Goal: Information Seeking & Learning: Learn about a topic

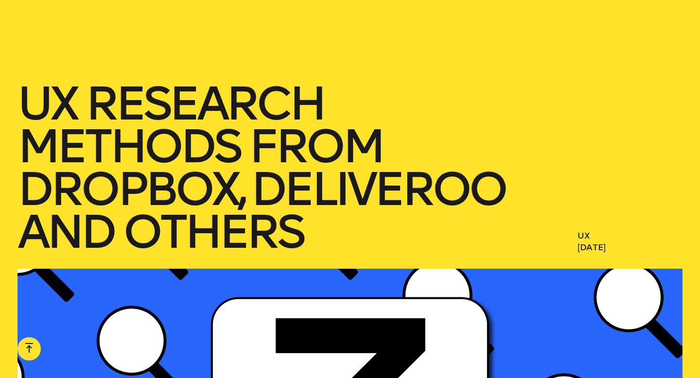
scroll to position [2739, 0]
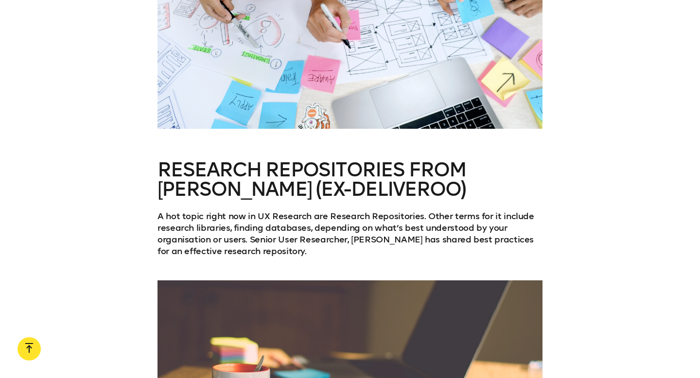
drag, startPoint x: 160, startPoint y: 166, endPoint x: 321, endPoint y: 253, distance: 183.2
click at [321, 253] on div "Research Repositories From [PERSON_NAME] (Ex-Deliveroo) A hot topic right now i…" at bounding box center [350, 208] width 385 height 97
click at [321, 253] on p "A hot topic right now in UX Research are Research Repositories. Other terms for…" at bounding box center [350, 234] width 385 height 47
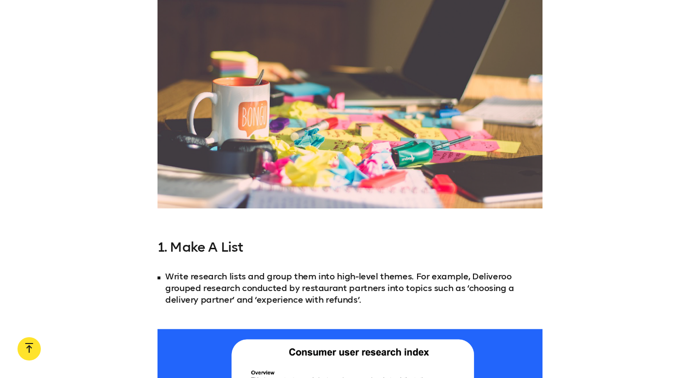
scroll to position [3055, 0]
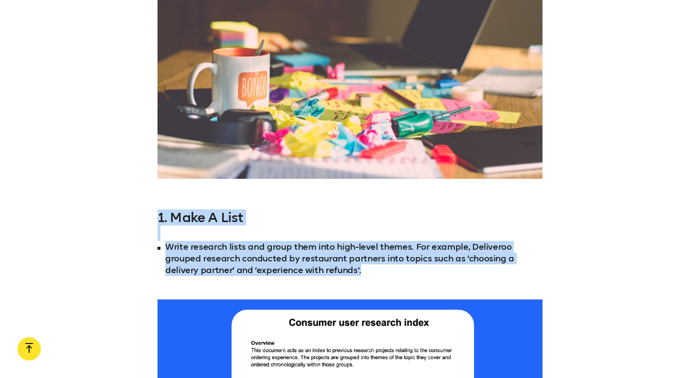
drag, startPoint x: 372, startPoint y: 274, endPoint x: 347, endPoint y: 204, distance: 74.8
drag, startPoint x: 347, startPoint y: 204, endPoint x: 363, endPoint y: 275, distance: 72.8
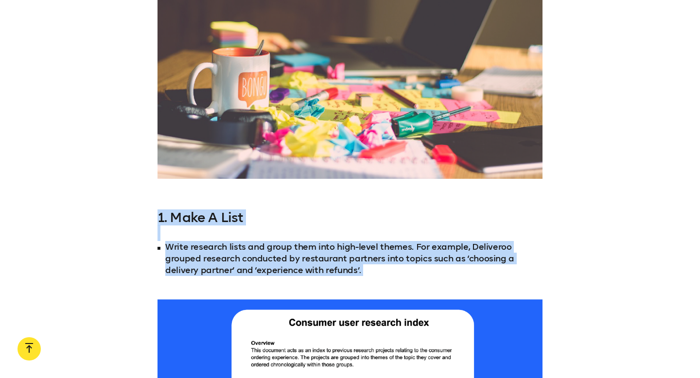
click at [363, 275] on li "Write research lists and group them into high-level themes. For example, Delive…" at bounding box center [350, 258] width 385 height 35
drag, startPoint x: 363, startPoint y: 274, endPoint x: 357, endPoint y: 181, distance: 93.6
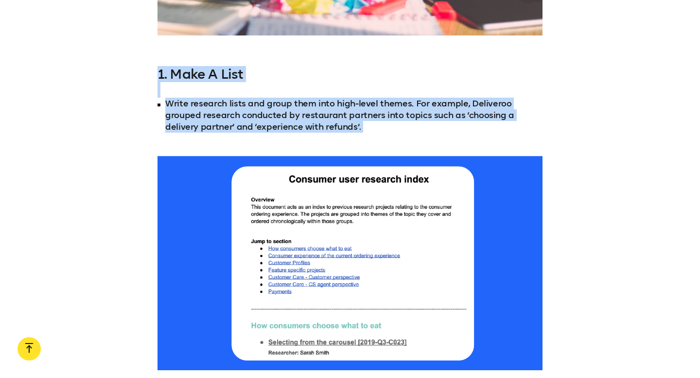
scroll to position [3109, 0]
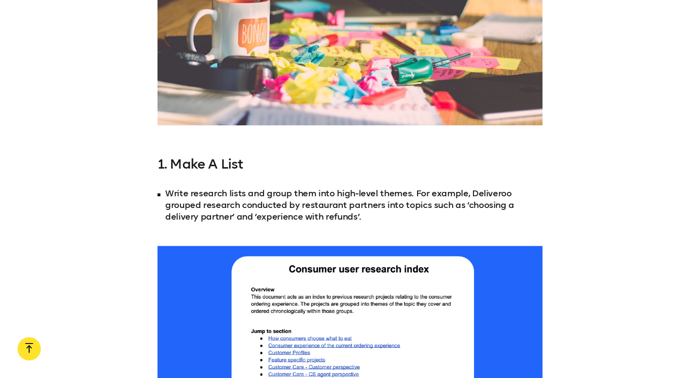
click at [364, 221] on li "Write research lists and group them into high-level themes. For example, Delive…" at bounding box center [350, 205] width 385 height 35
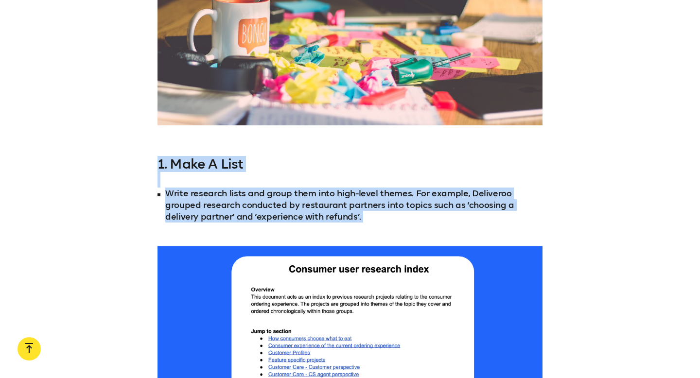
drag, startPoint x: 364, startPoint y: 221, endPoint x: 365, endPoint y: 135, distance: 86.1
click at [358, 165] on h3 "1. Make A List" at bounding box center [350, 172] width 385 height 31
drag, startPoint x: 358, startPoint y: 165, endPoint x: 360, endPoint y: 237, distance: 72.0
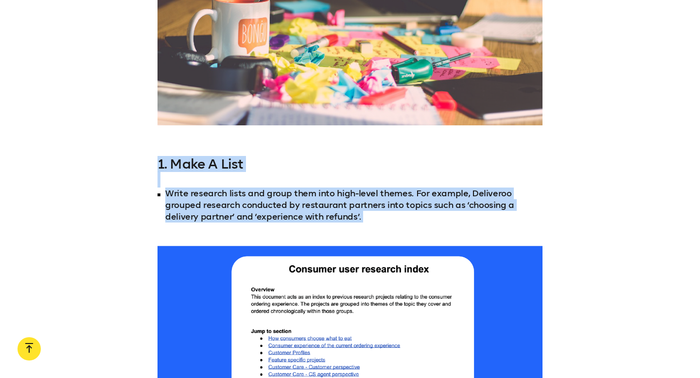
drag, startPoint x: 360, startPoint y: 228, endPoint x: 360, endPoint y: 162, distance: 65.2
drag, startPoint x: 358, startPoint y: 160, endPoint x: 368, endPoint y: 232, distance: 72.6
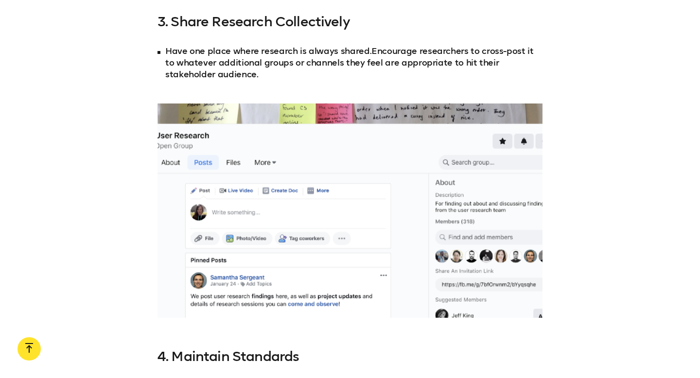
scroll to position [3938, 0]
